Goal: Task Accomplishment & Management: Use online tool/utility

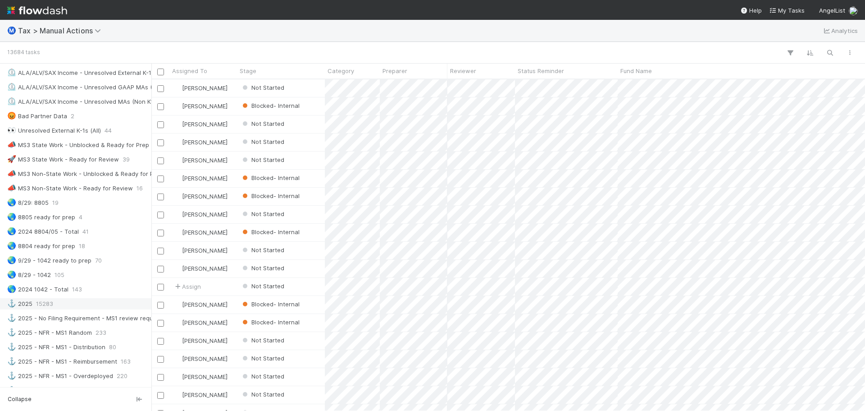
scroll to position [631, 0]
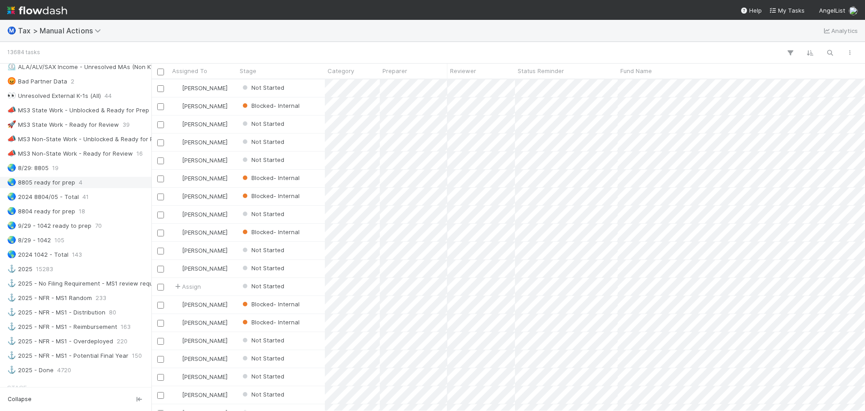
click at [83, 183] on div "🌏 8805 ready for prep 4" at bounding box center [78, 182] width 142 height 11
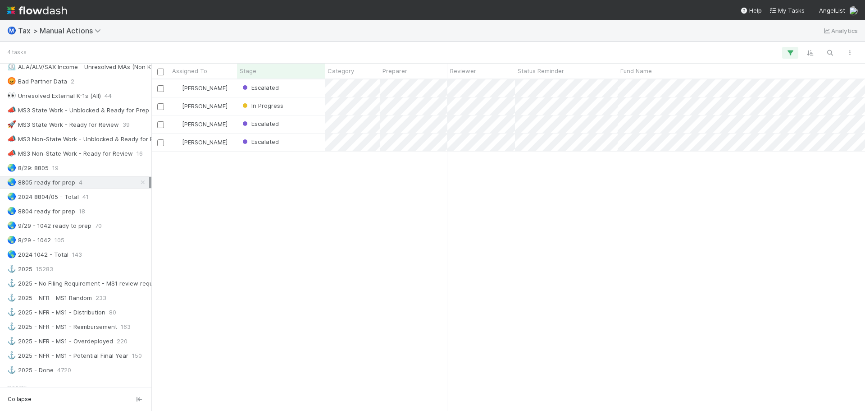
scroll to position [324, 707]
click at [238, 208] on div "[PERSON_NAME] Escalated [DATE] 8:41:26 AM [DATE] 7:42:07 PM 0 0 [PERSON_NAME] I…" at bounding box center [508, 244] width 714 height 331
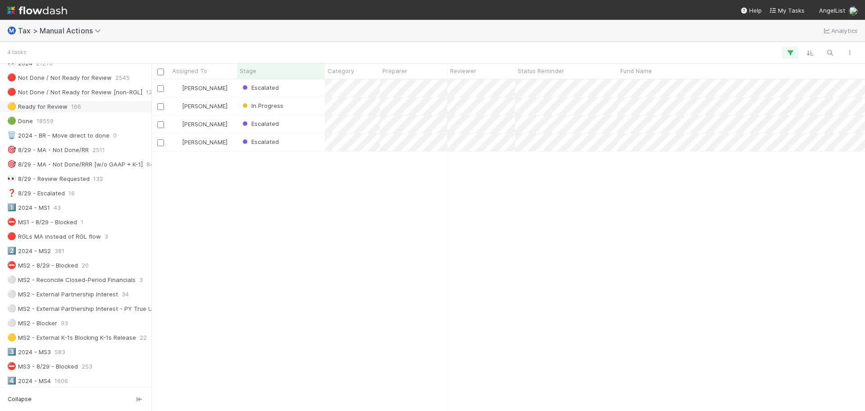
scroll to position [0, 0]
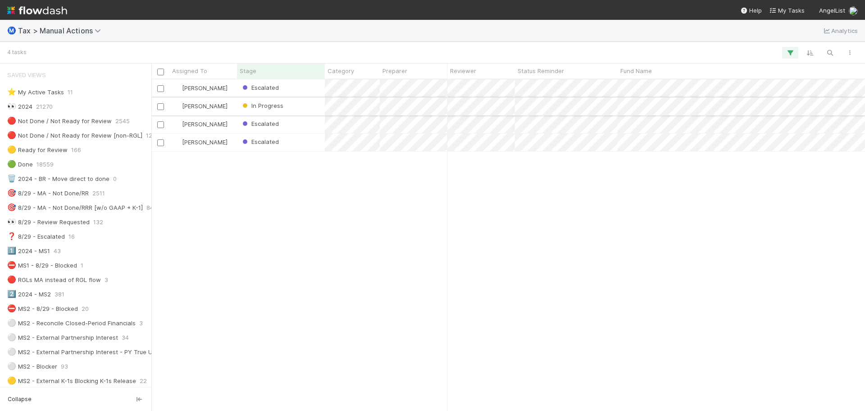
click at [313, 109] on div "In Progress" at bounding box center [281, 106] width 88 height 18
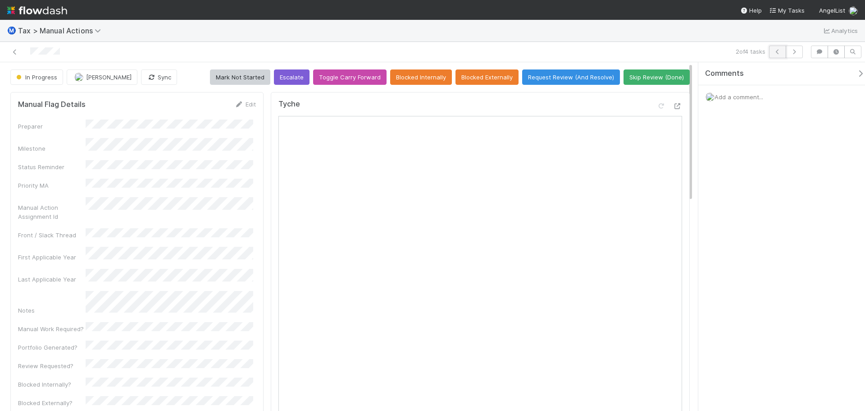
click at [779, 52] on icon "button" at bounding box center [777, 51] width 9 height 5
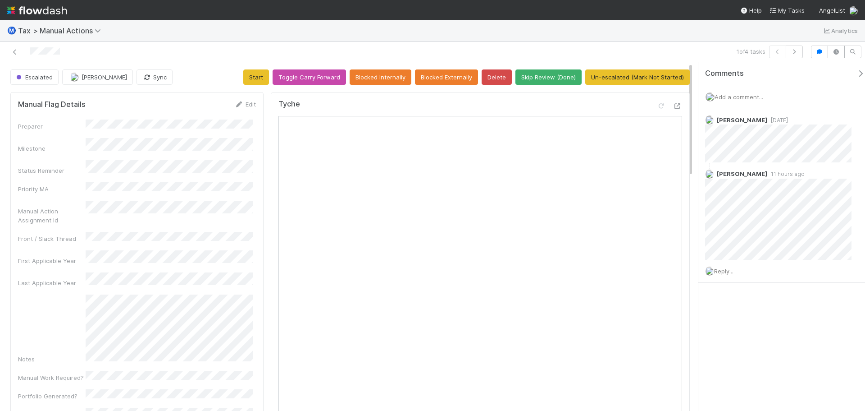
click at [19, 50] on div at bounding box center [205, 52] width 403 height 13
click at [17, 53] on icon at bounding box center [14, 52] width 9 height 6
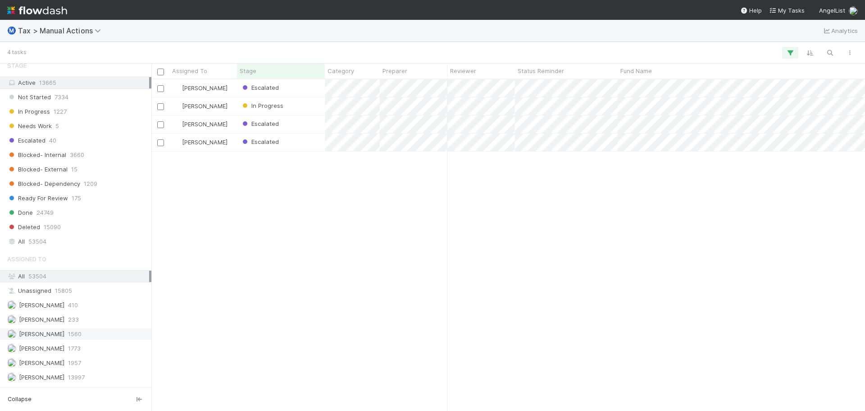
scroll to position [1081, 0]
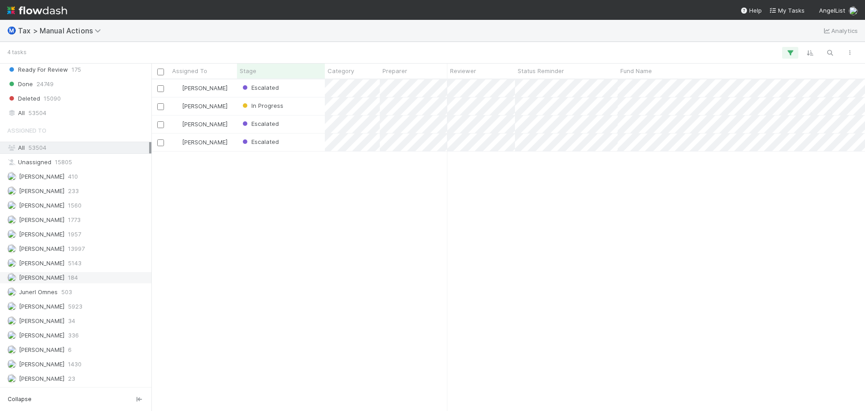
click at [58, 277] on span "[PERSON_NAME]" at bounding box center [42, 277] width 46 height 7
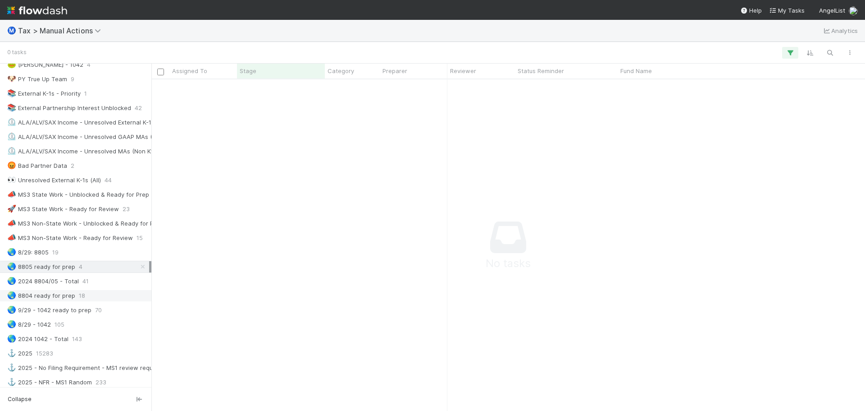
scroll to position [585, 0]
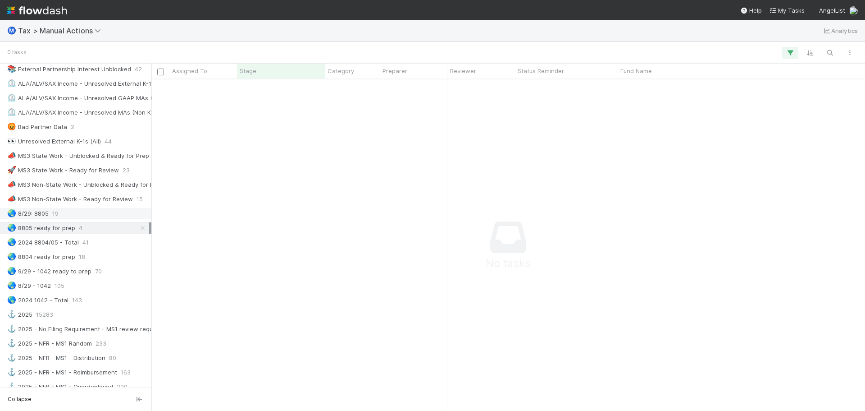
click at [80, 209] on div "🌏 8/29: 8805 19" at bounding box center [78, 213] width 142 height 11
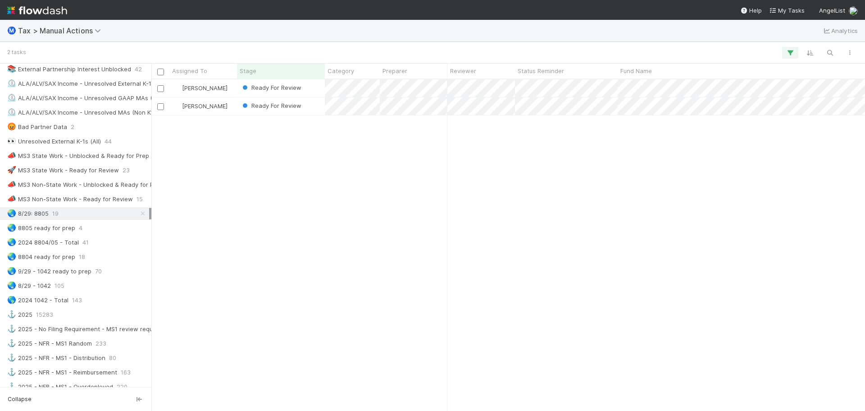
scroll to position [324, 707]
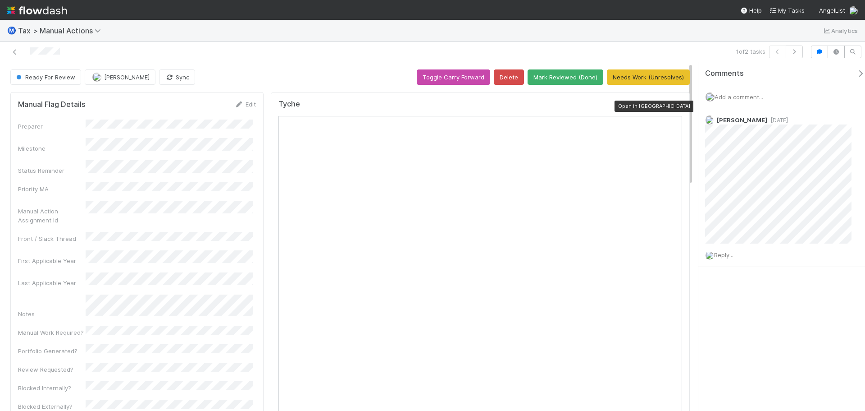
click at [675, 107] on icon at bounding box center [677, 106] width 9 height 6
